Goal: Find specific page/section: Find specific page/section

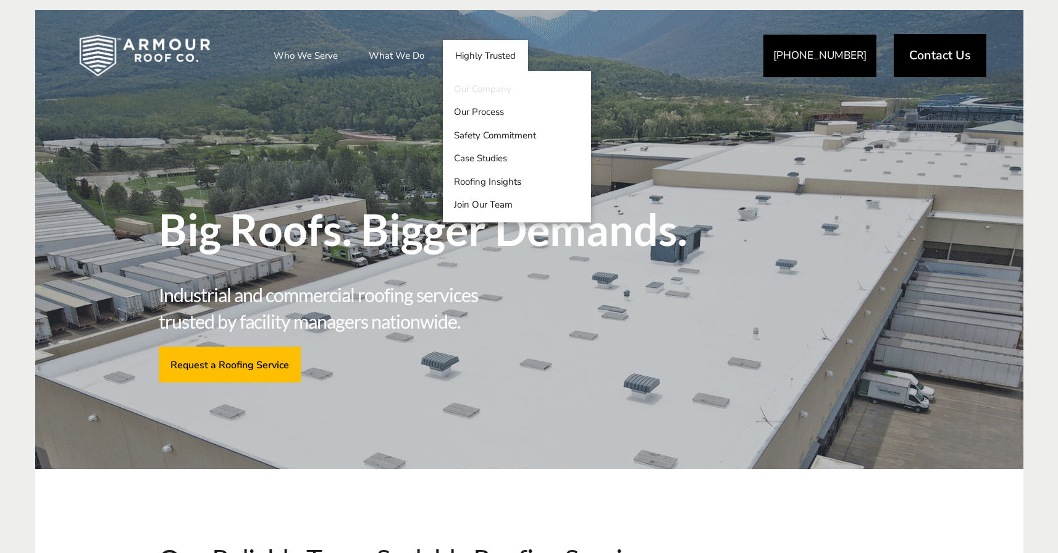
click at [483, 91] on link "Our Company" at bounding box center [517, 88] width 148 height 23
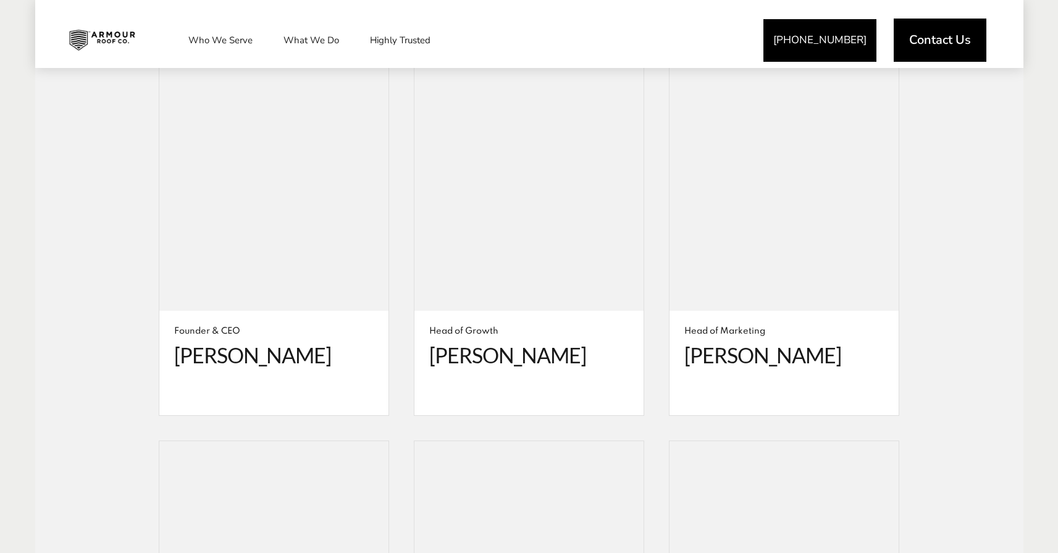
scroll to position [2285, 0]
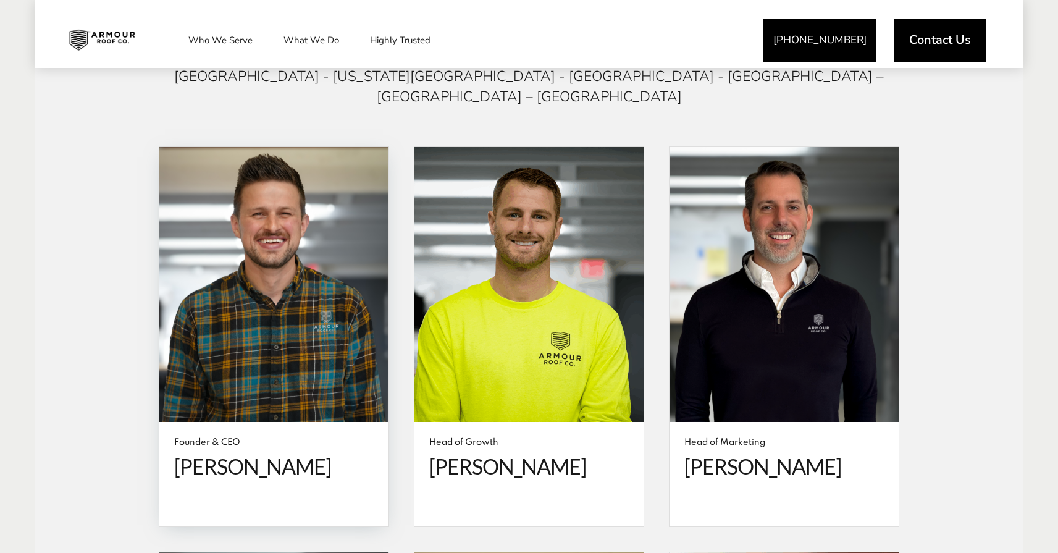
click at [282, 246] on span at bounding box center [273, 284] width 229 height 275
click at [241, 454] on span "[PERSON_NAME]" at bounding box center [273, 466] width 199 height 25
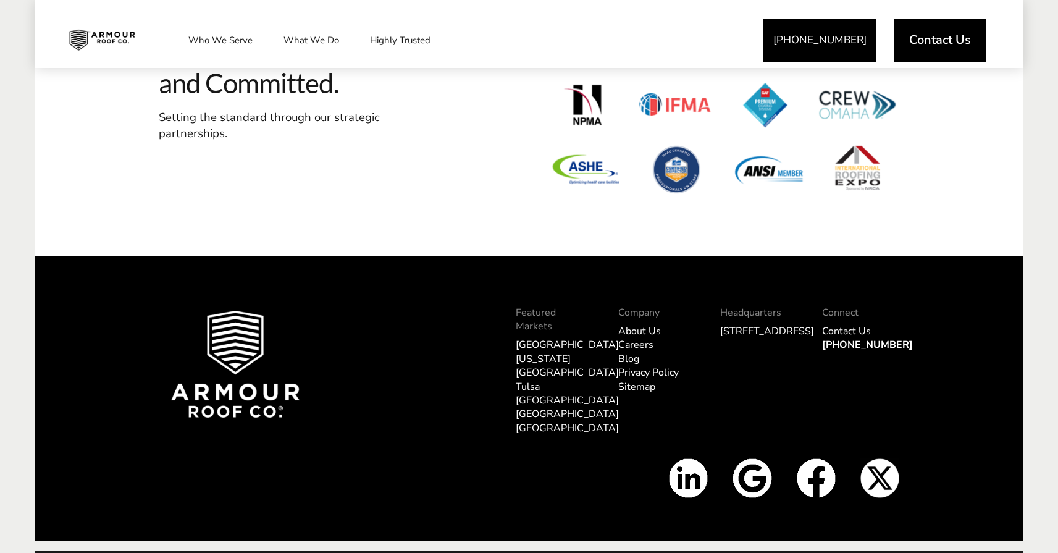
scroll to position [4966, 0]
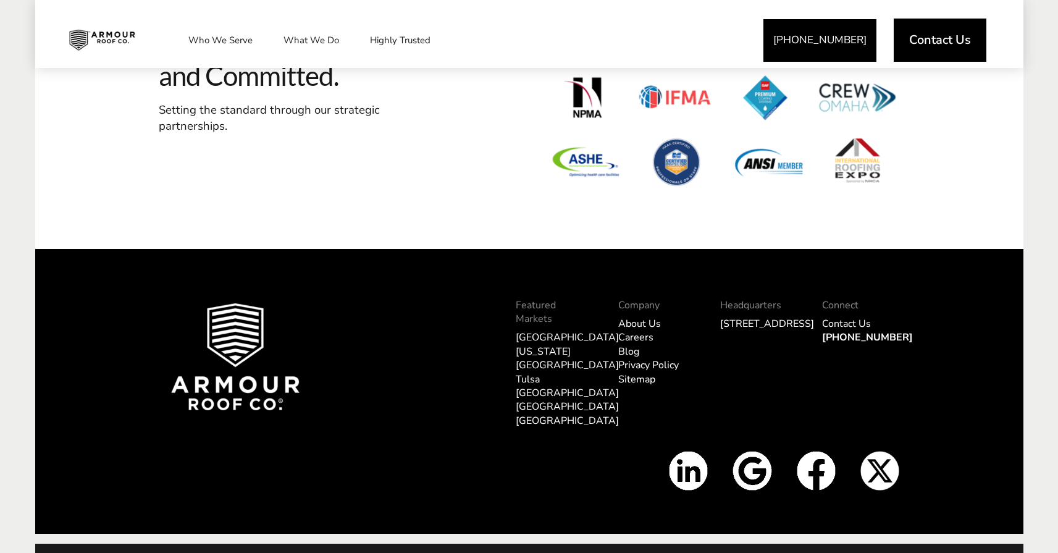
click at [532, 372] on link "Tulsa" at bounding box center [528, 379] width 24 height 14
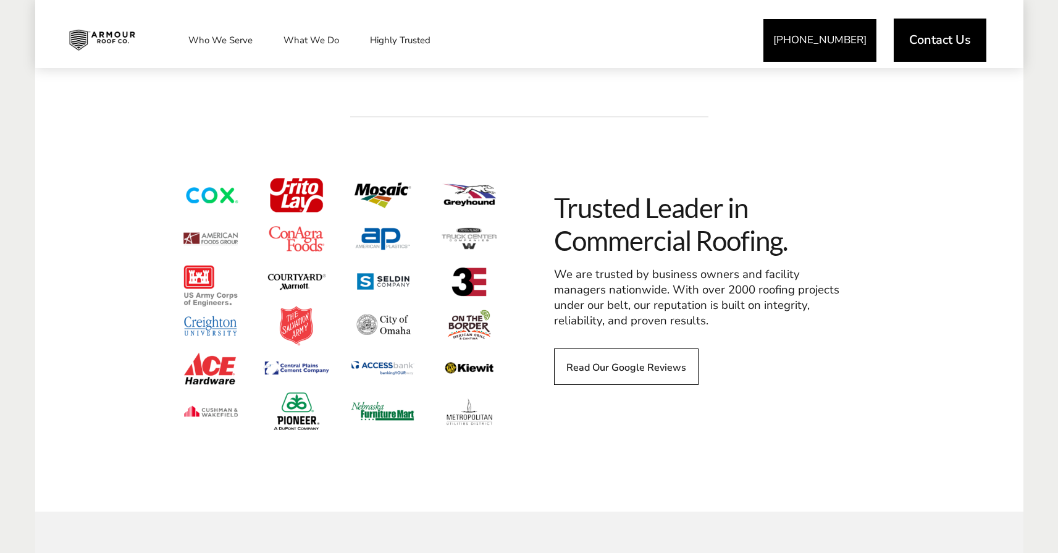
scroll to position [1570, 0]
